Goal: Information Seeking & Learning: Understand process/instructions

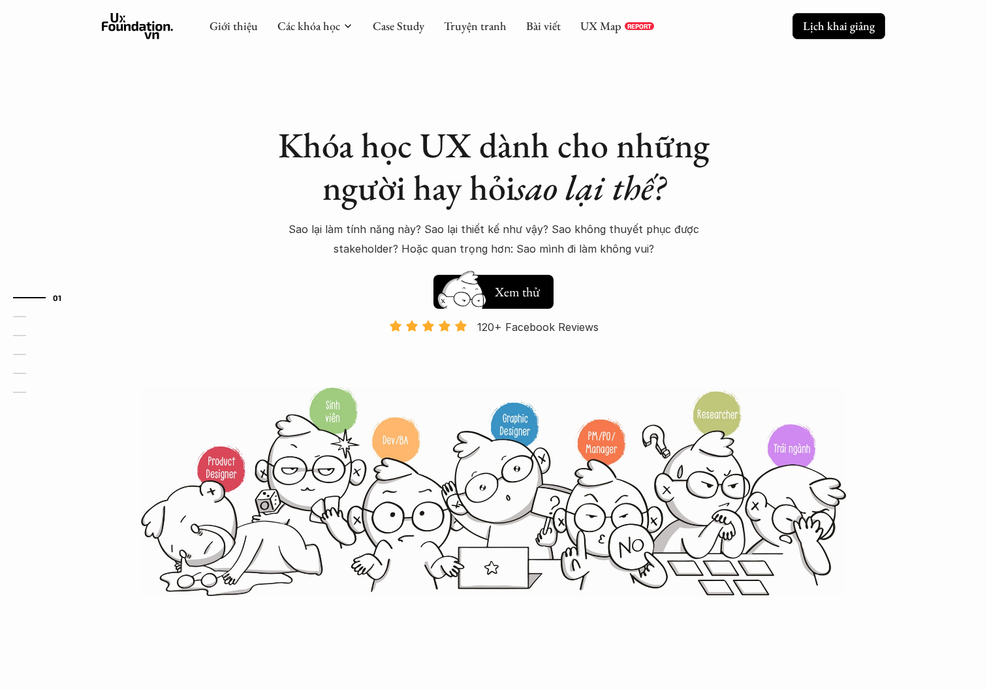
click at [739, 24] on p "Lịch khai giảng" at bounding box center [839, 25] width 72 height 15
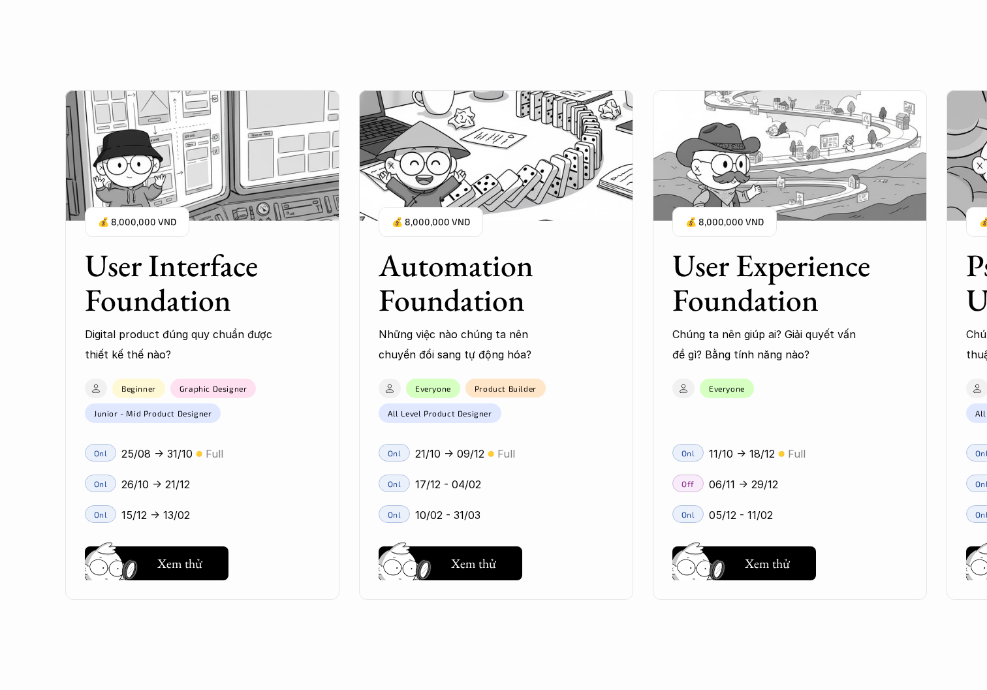
scroll to position [1382, 0]
click at [739, 416] on div "Everyone" at bounding box center [783, 397] width 260 height 51
click at [739, 563] on h5 "Xem thử" at bounding box center [767, 566] width 45 height 18
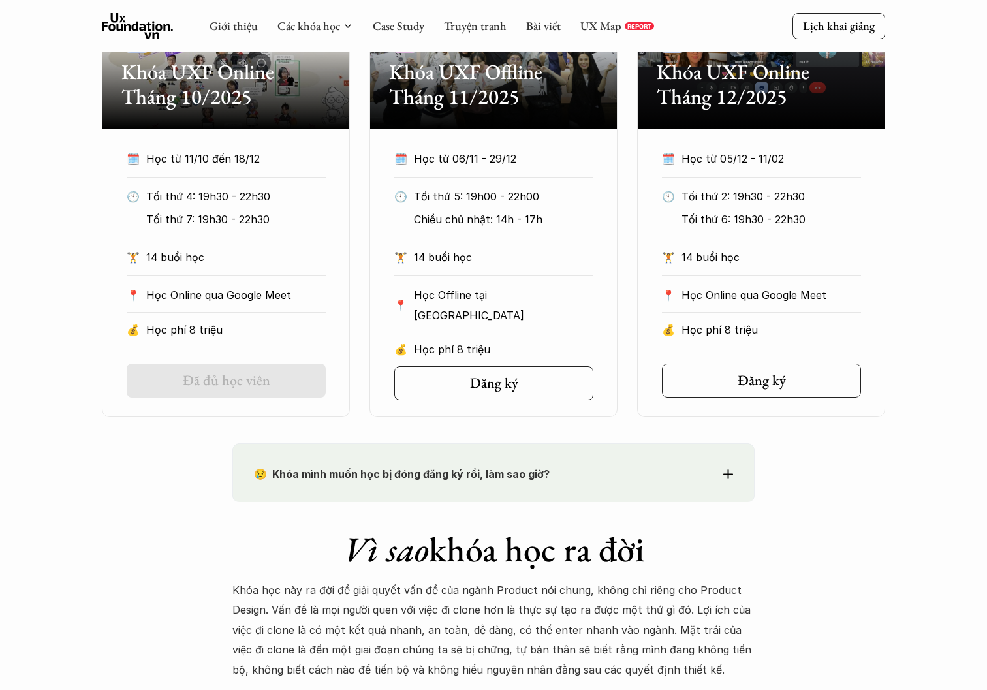
scroll to position [519, 0]
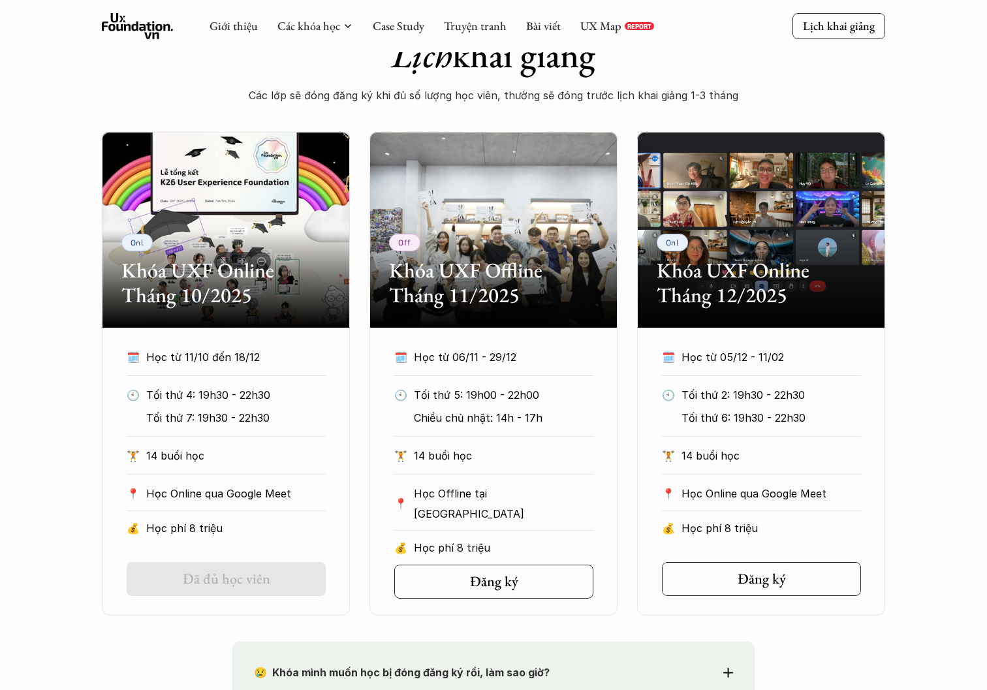
click at [303, 483] on div "🗓️ Học từ 11/10 đến 18/12 🕙 Tối thứ 4: 19h30 - 22h30 Tối thứ 7: 19h30 - 22h30 🏋…" at bounding box center [226, 446] width 238 height 198
click at [588, 511] on div "🗓️ Học từ 06/11 - 29/12 🕙 Tối thứ 5: 19h00 - 22h00 Chiều chủ nhật: 14h - 17h 🏋️…" at bounding box center [494, 455] width 238 height 217
click at [529, 576] on icon at bounding box center [524, 581] width 10 height 10
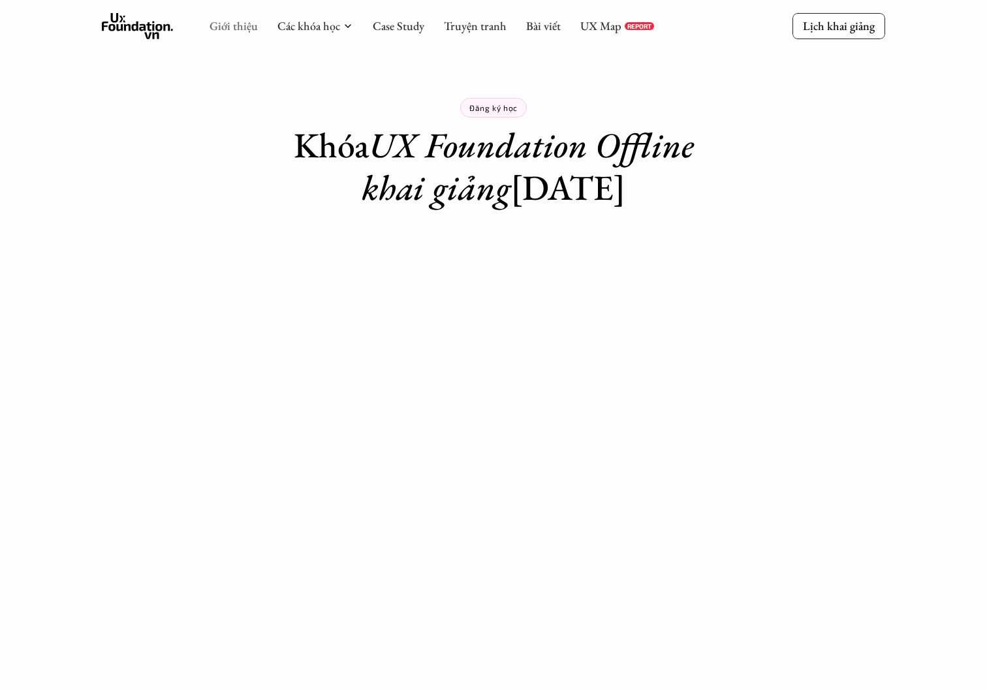
click at [232, 27] on link "Giới thiệu" at bounding box center [233, 25] width 48 height 15
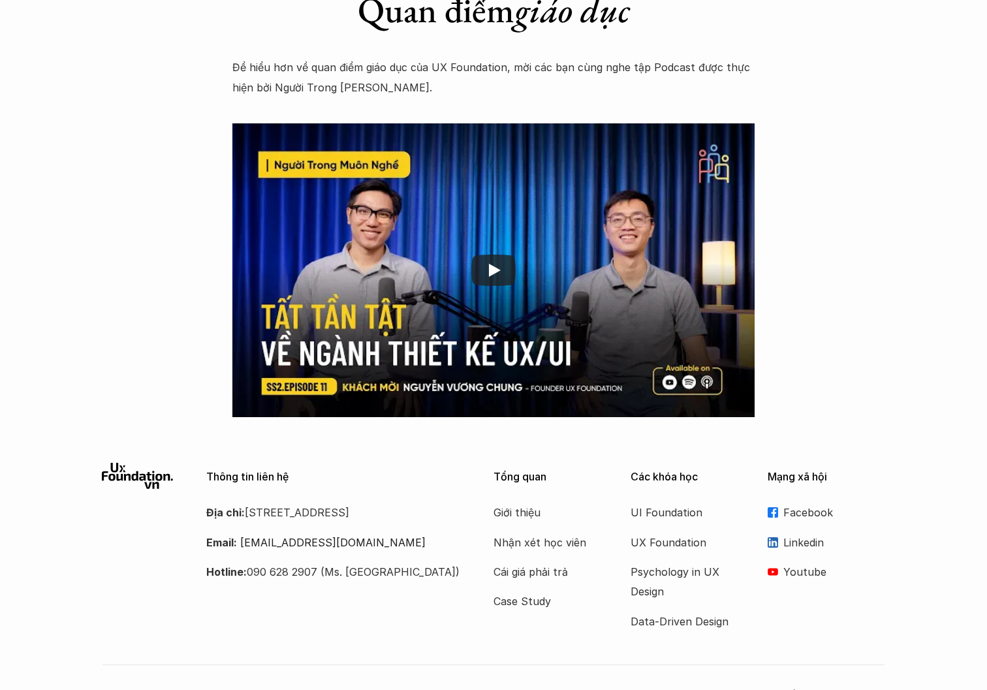
scroll to position [1993, 0]
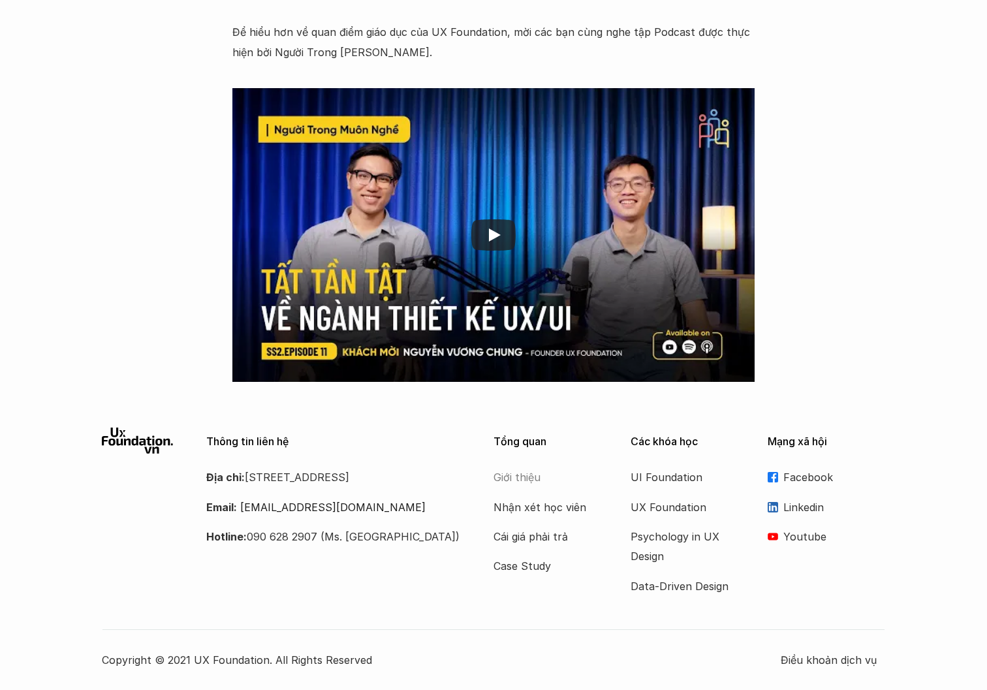
click at [520, 479] on p "Giới thiệu" at bounding box center [545, 477] width 104 height 20
click at [665, 506] on p "UX Foundation" at bounding box center [682, 507] width 104 height 20
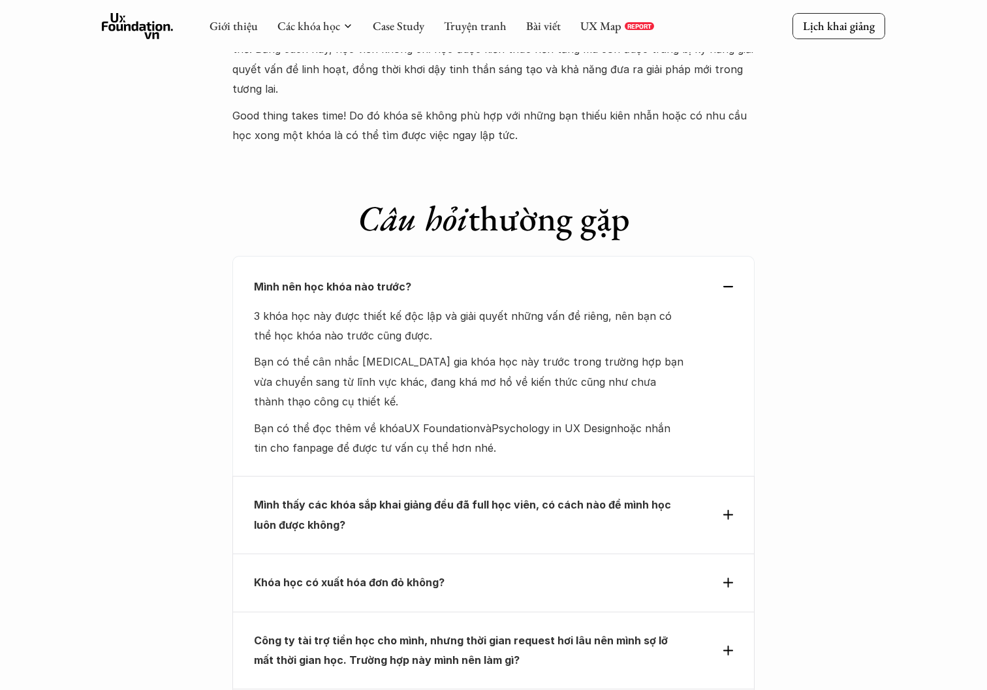
scroll to position [5284, 0]
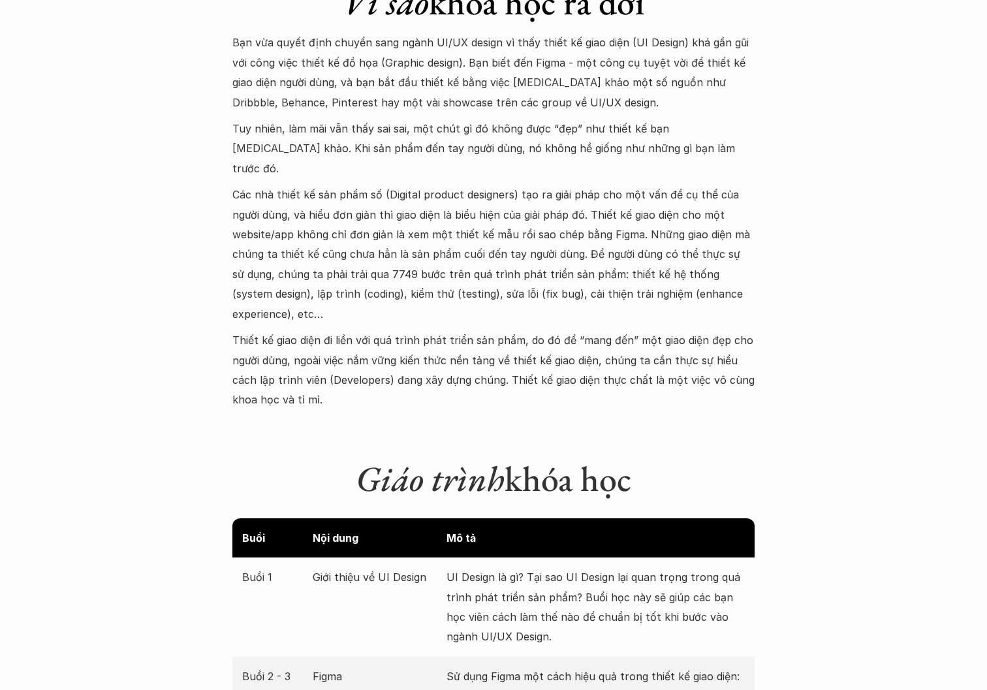
scroll to position [1632, 0]
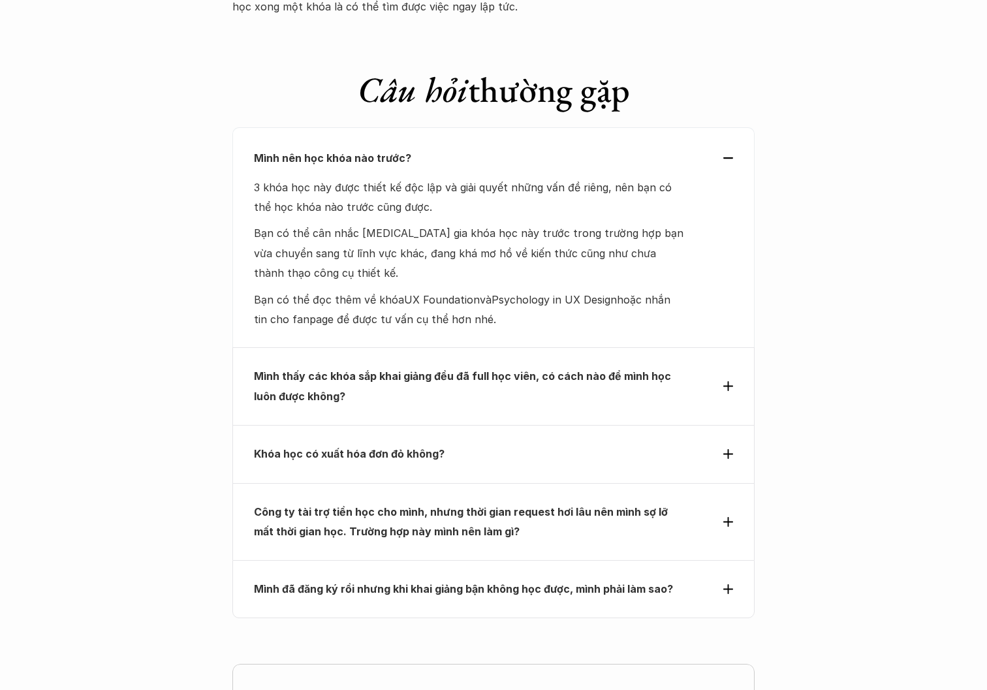
scroll to position [5678, 0]
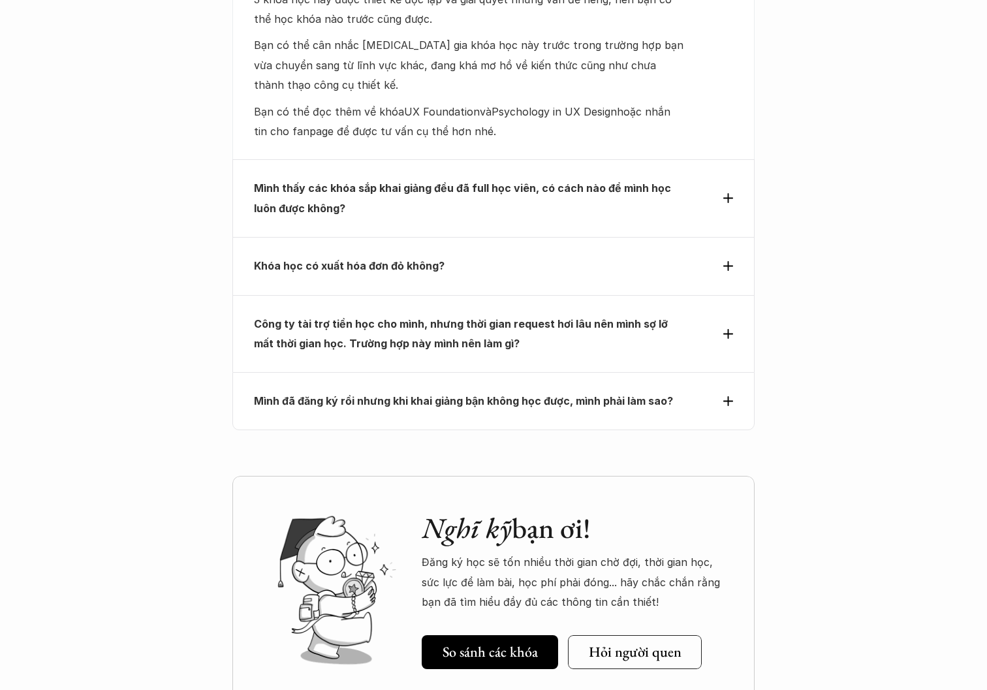
click at [526, 256] on p "Khóa học có xuất hóa đơn đỏ không?" at bounding box center [469, 266] width 431 height 20
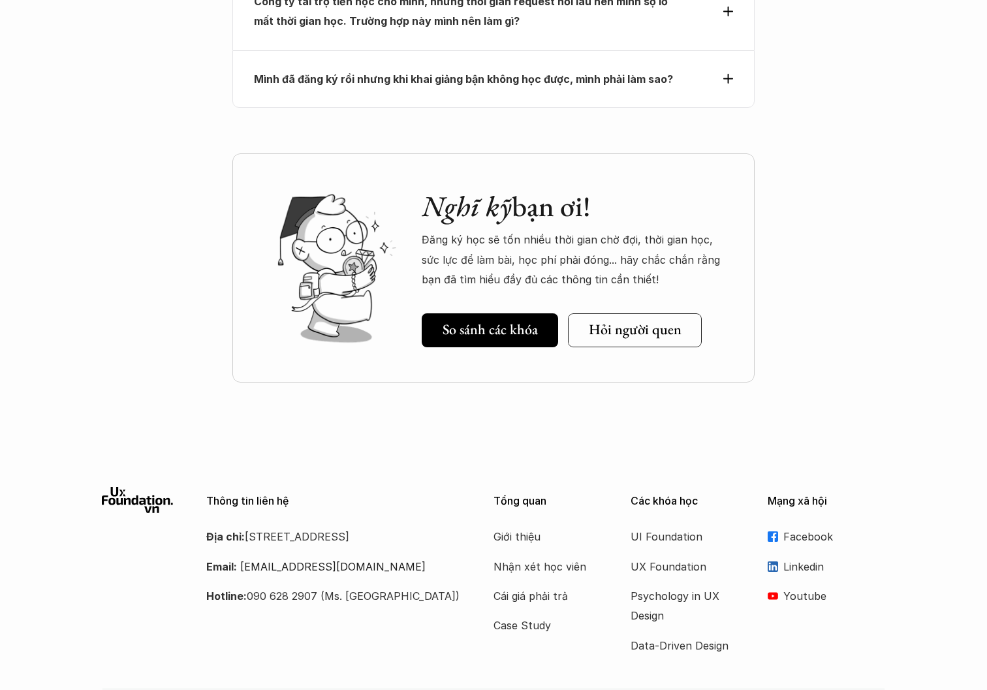
scroll to position [5878, 0]
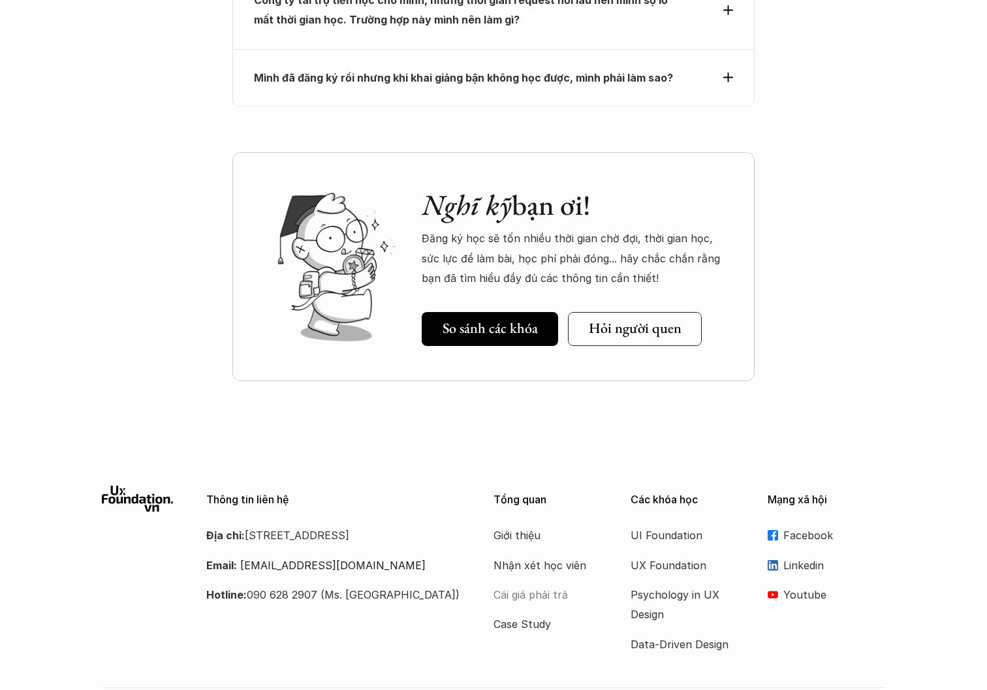
click at [530, 585] on p "Cái giá phải trả" at bounding box center [545, 595] width 104 height 20
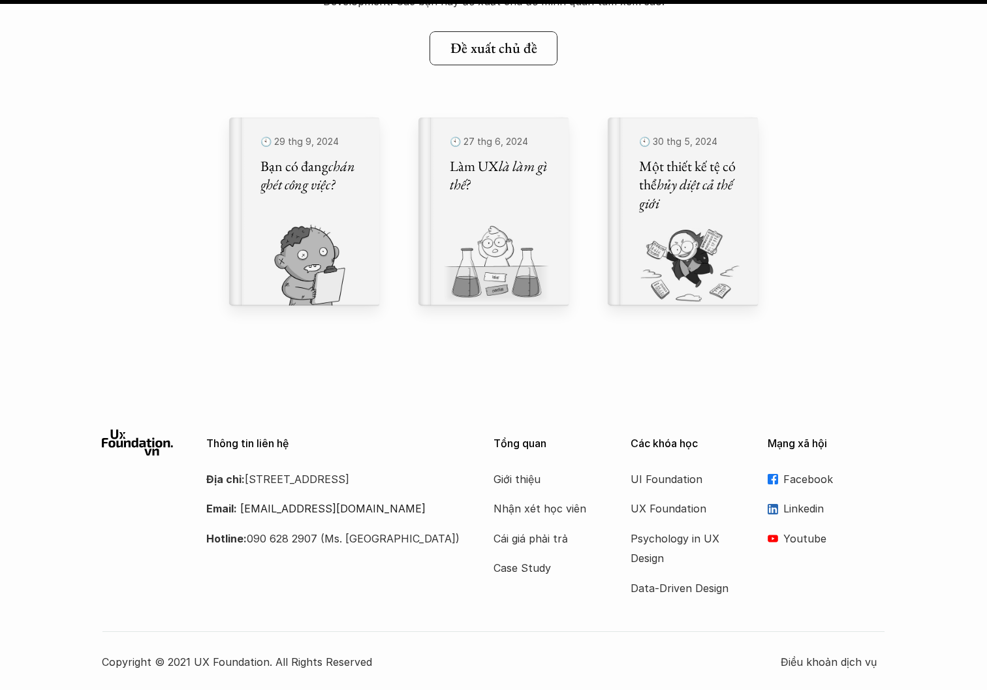
scroll to position [14947, 0]
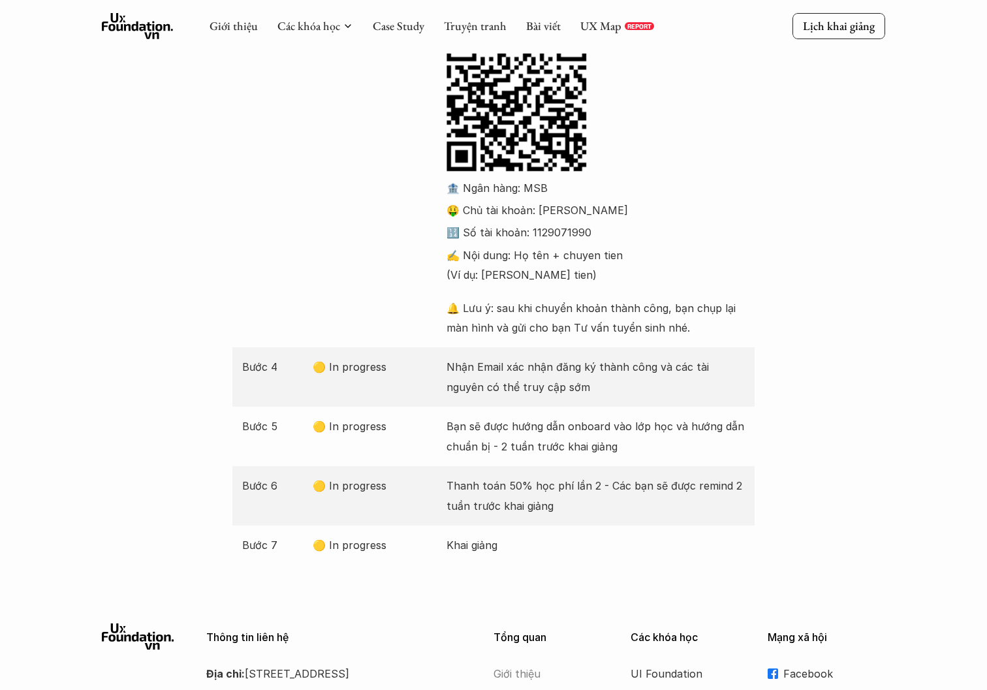
scroll to position [173, 0]
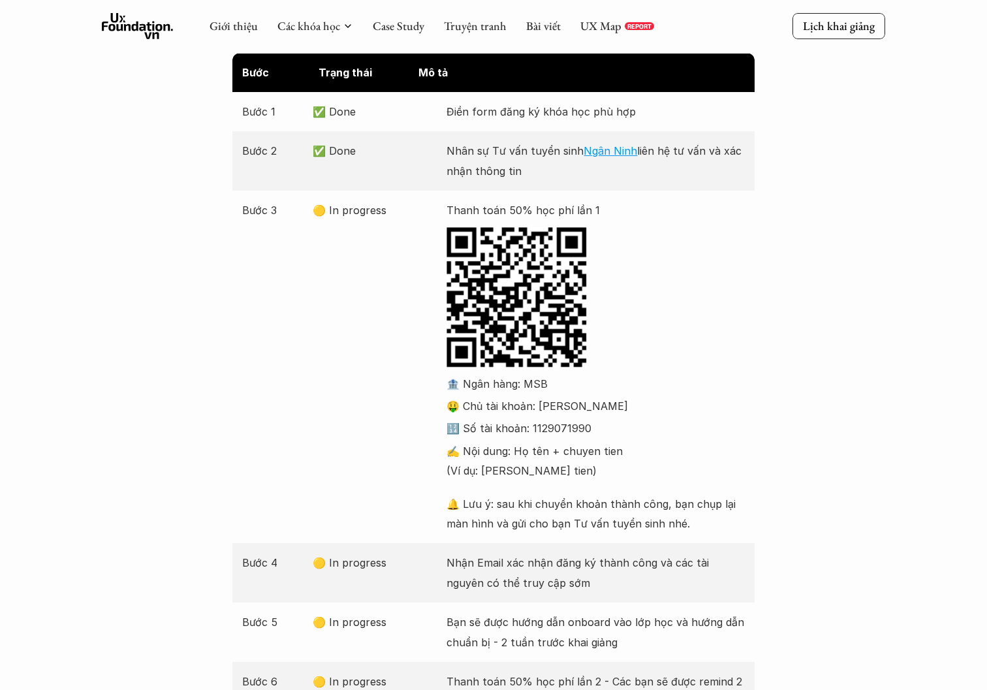
click at [139, 29] on icon at bounding box center [138, 26] width 72 height 26
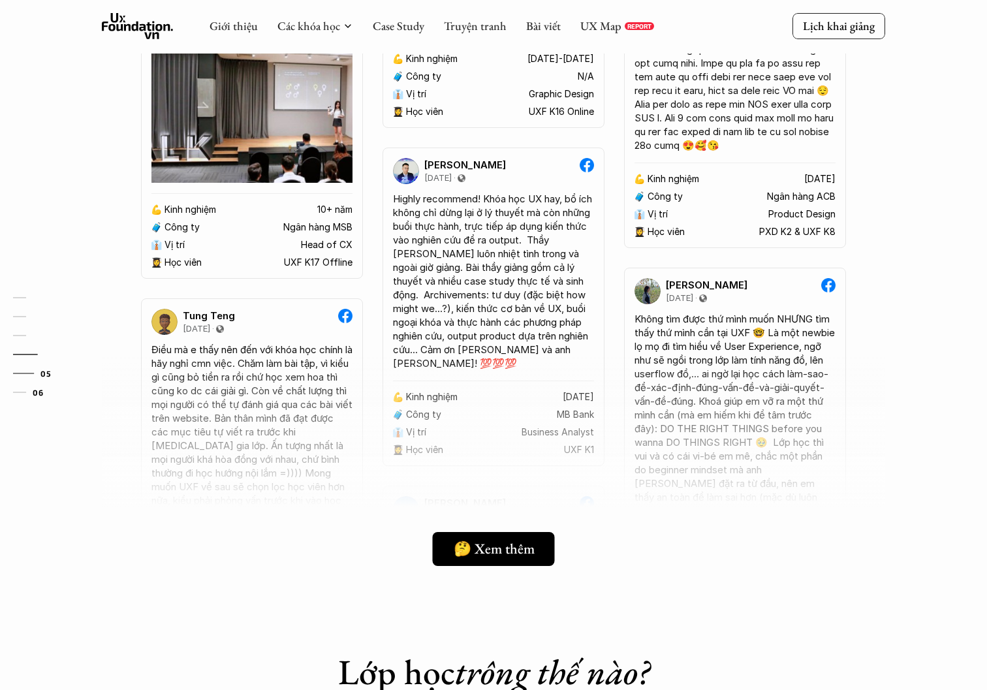
scroll to position [3040, 0]
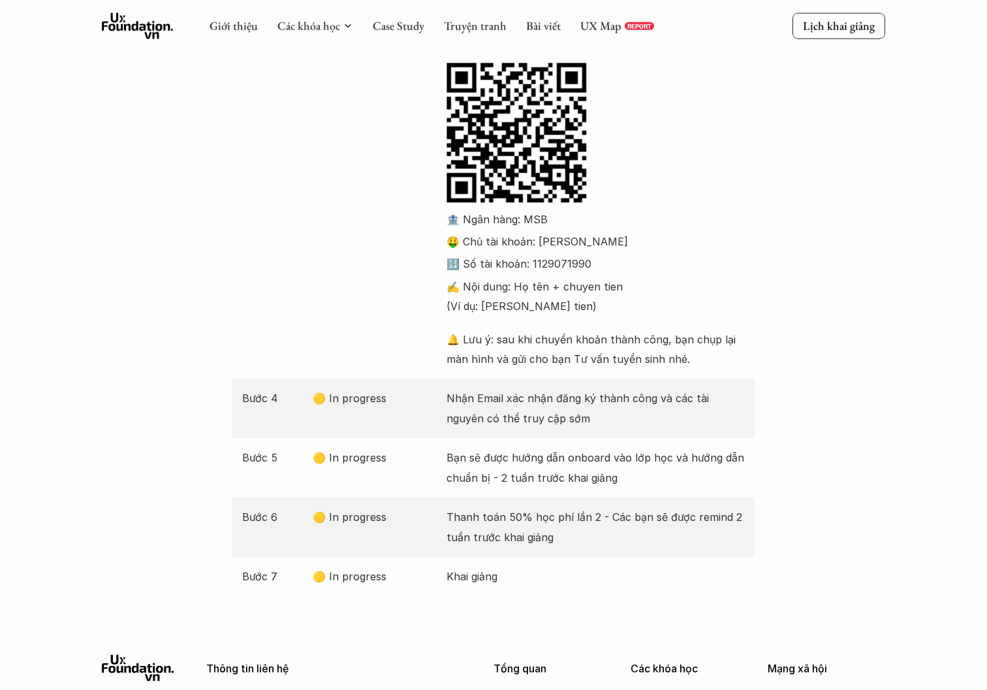
scroll to position [369, 0]
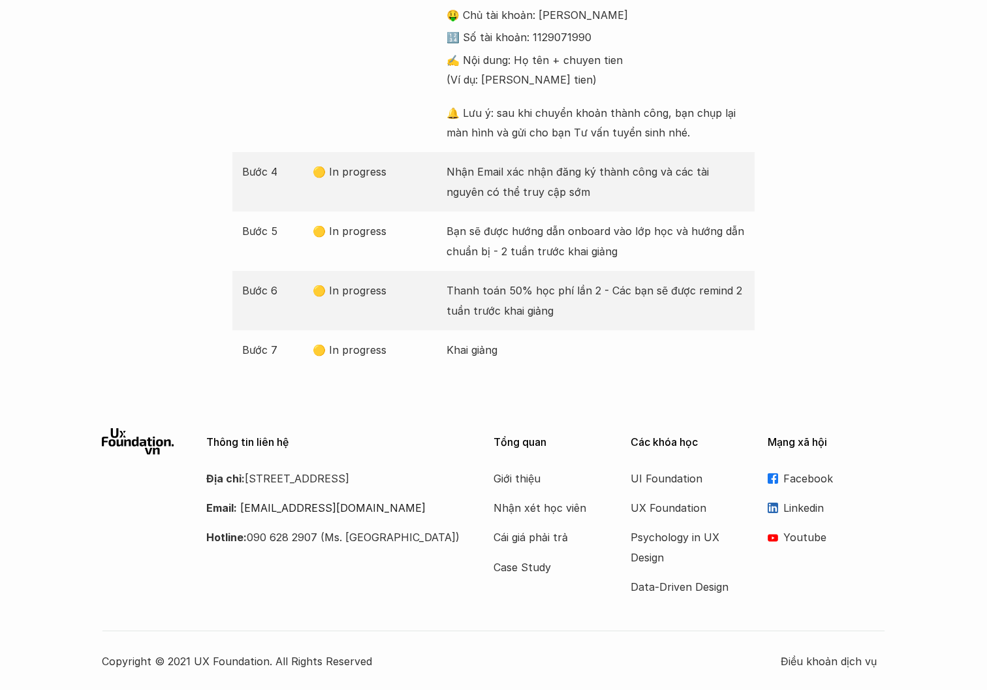
scroll to position [565, 0]
click at [142, 446] on icon at bounding box center [138, 440] width 72 height 26
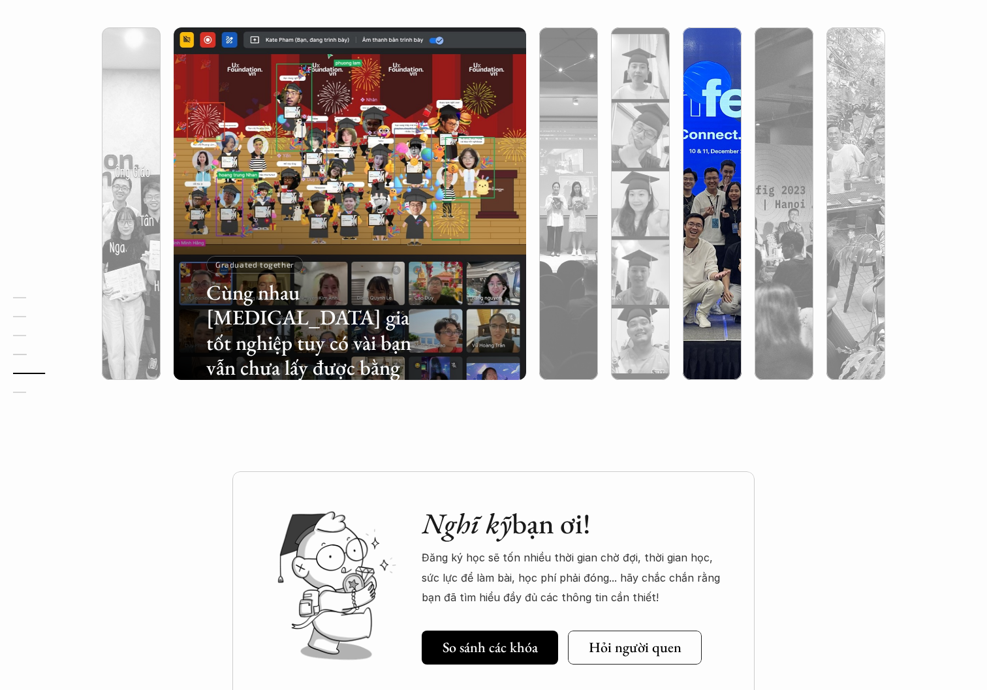
scroll to position [4438, 0]
